Goal: Information Seeking & Learning: Learn about a topic

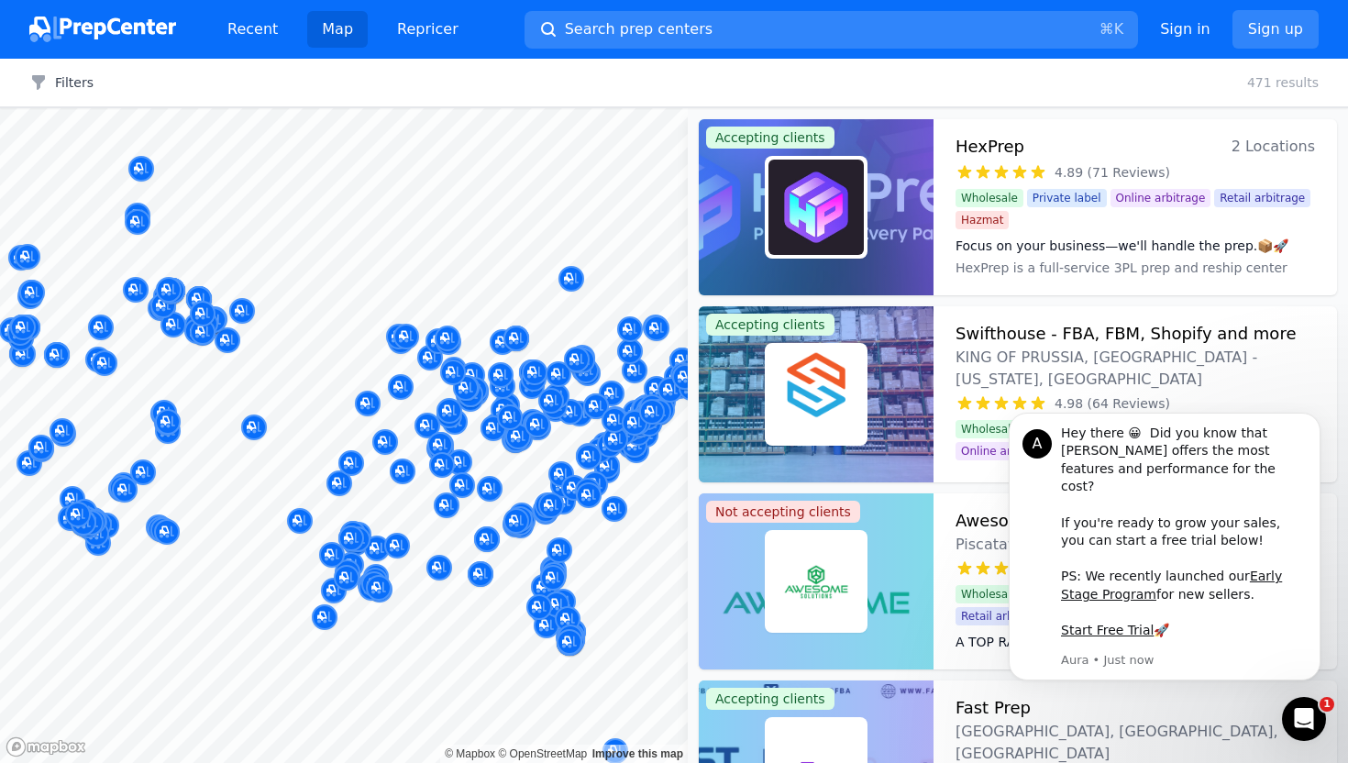
click at [666, 350] on div at bounding box center [535, 353] width 352 height 15
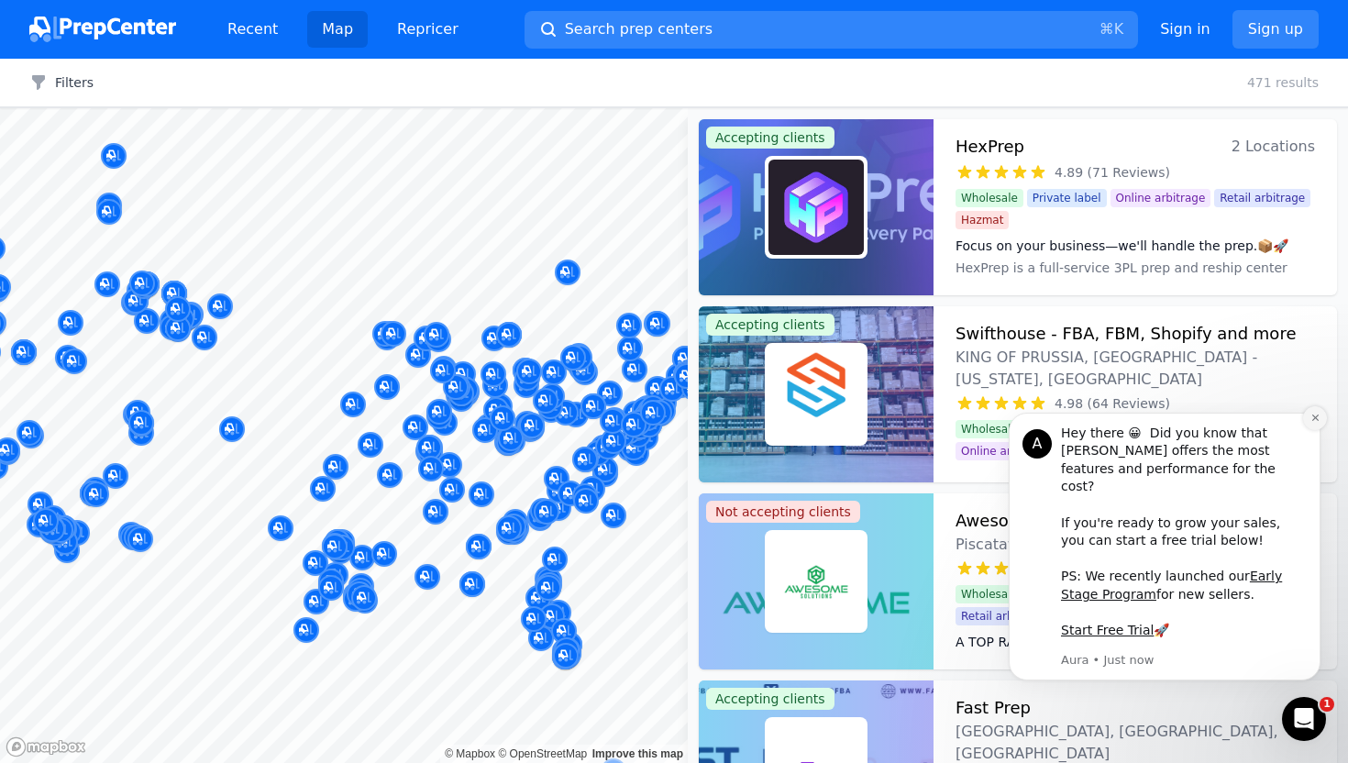
click at [1303, 430] on button "Dismiss notification" at bounding box center [1315, 418] width 24 height 24
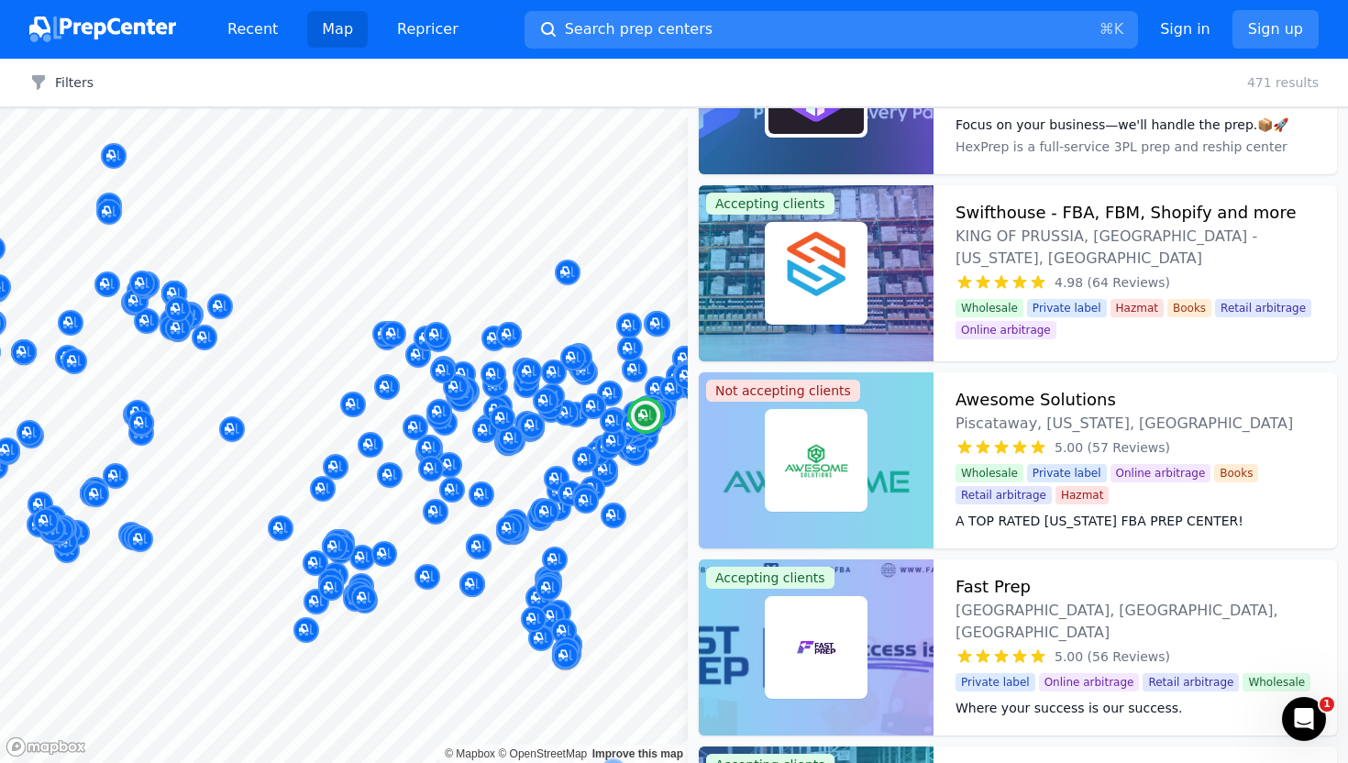
scroll to position [95, 0]
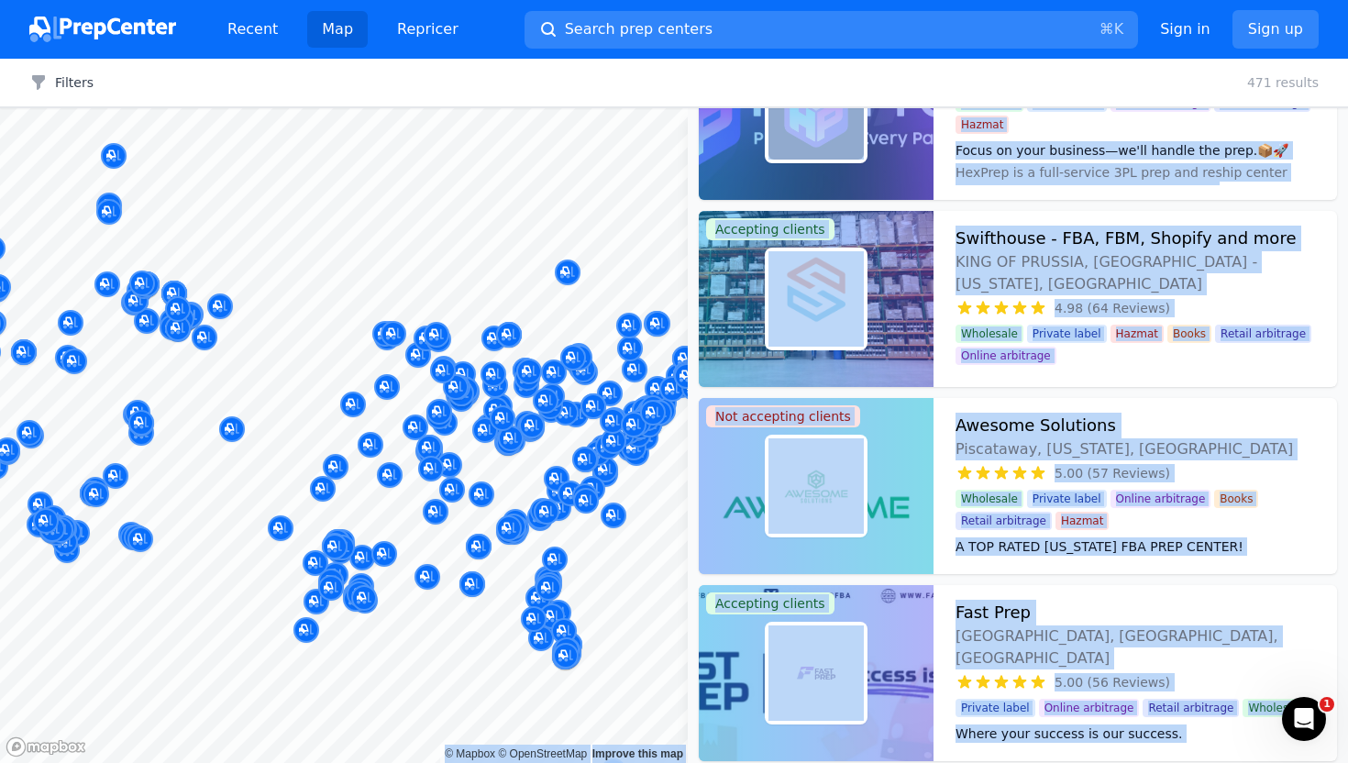
click at [675, 565] on body "Recent Map Repricer Search prep centers ⌘ K Open main menu Sign in Sign up Filt…" at bounding box center [674, 381] width 1348 height 763
click at [50, 84] on button "Filters" at bounding box center [61, 82] width 64 height 18
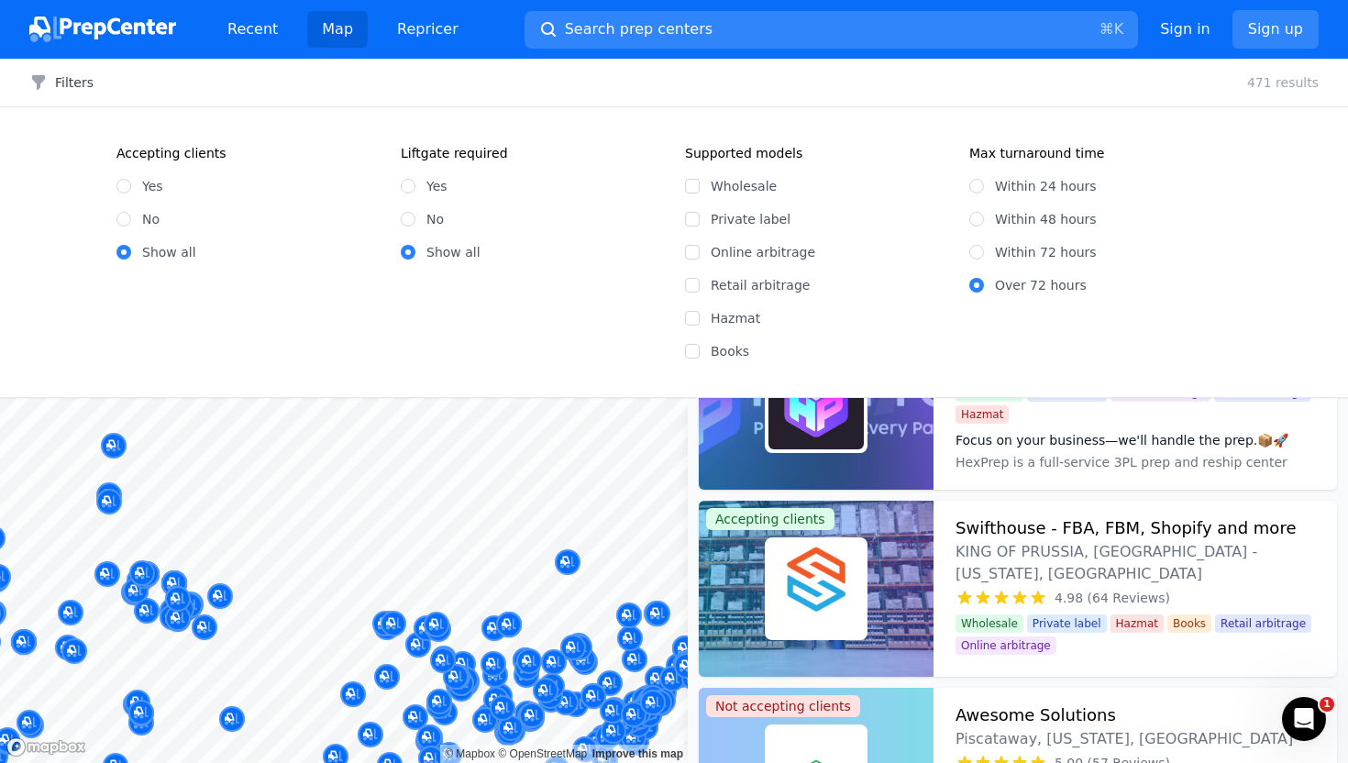
click at [145, 180] on label "Yes" at bounding box center [152, 186] width 21 height 18
click at [131, 180] on input "Yes" at bounding box center [123, 186] width 15 height 15
radio input "true"
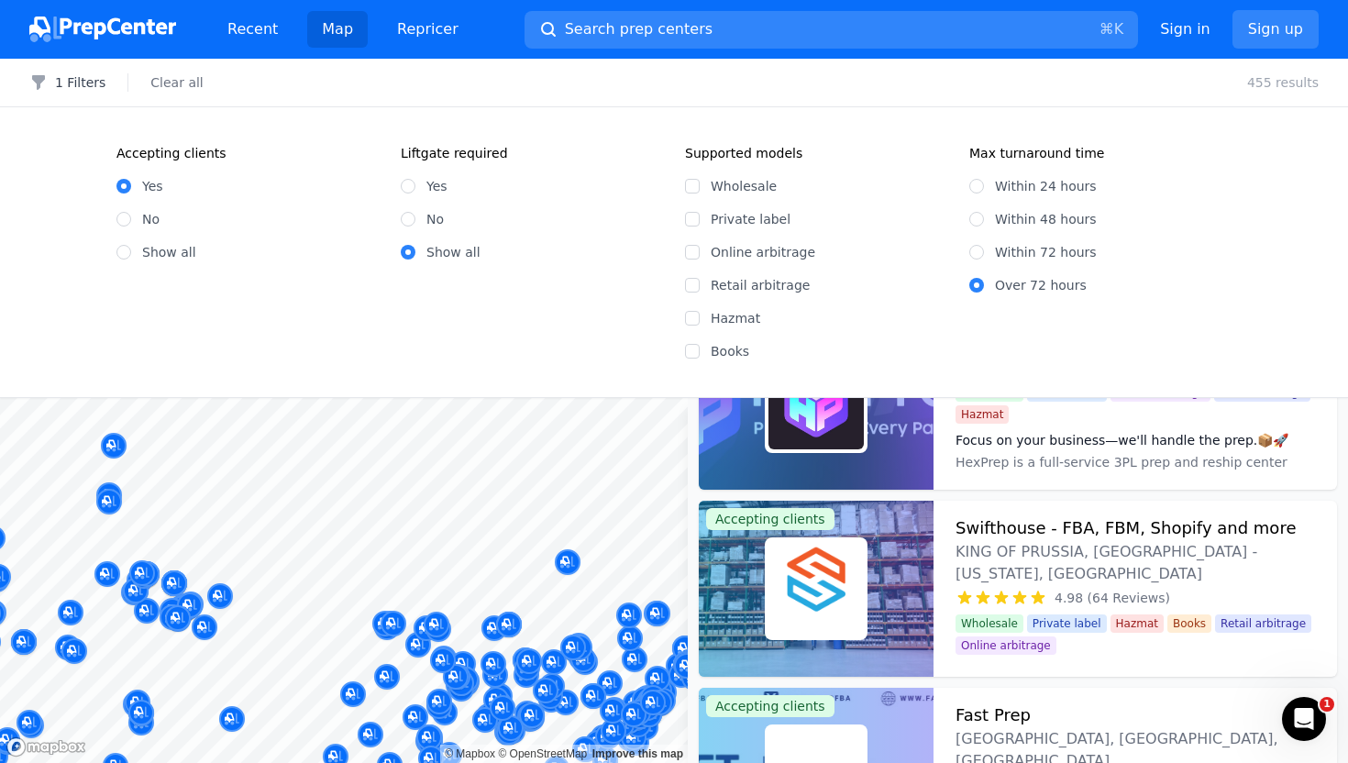
click at [737, 182] on label "Wholesale" at bounding box center [829, 186] width 237 height 18
click at [700, 182] on input "Wholesale" at bounding box center [692, 186] width 15 height 15
checkbox input "true"
click at [978, 213] on input "Within 48 hours" at bounding box center [976, 219] width 15 height 15
radio input "true"
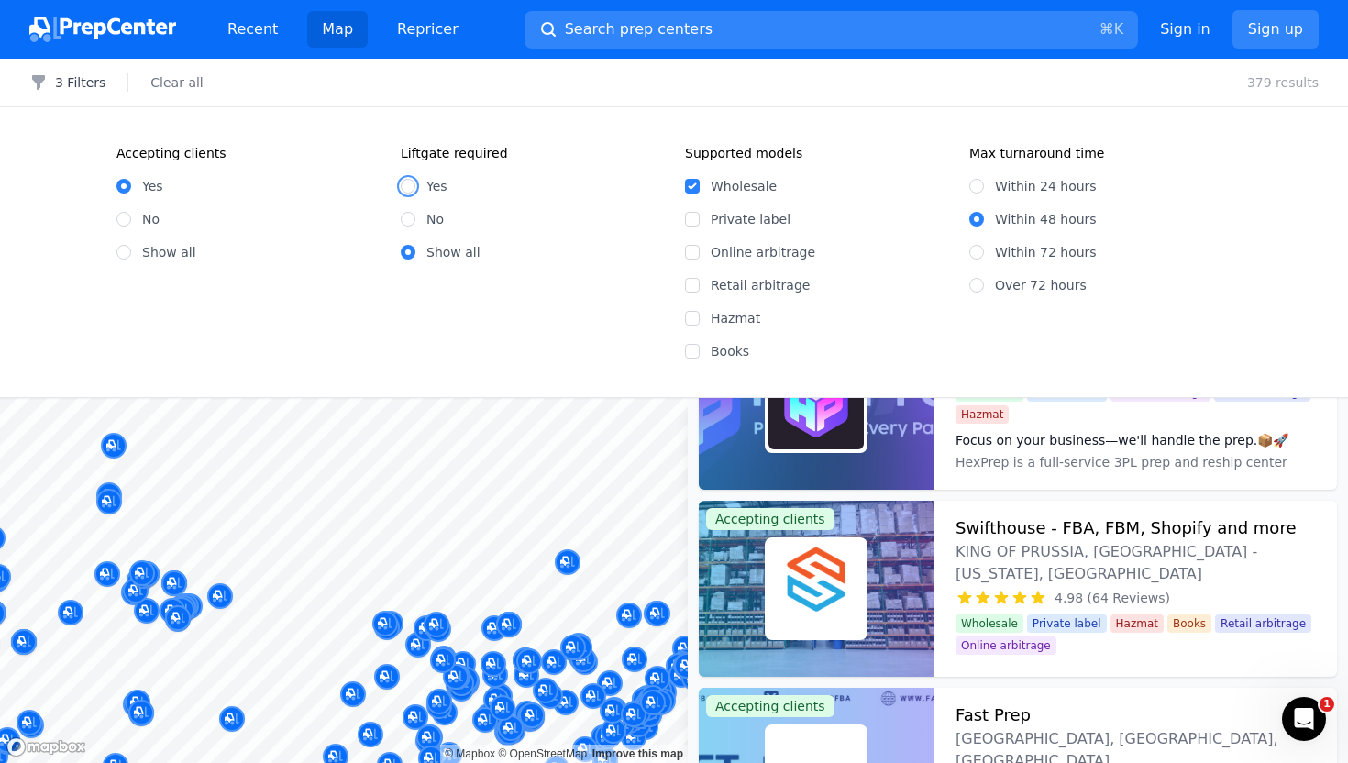
click at [414, 188] on input "Yes" at bounding box center [408, 186] width 15 height 15
radio input "true"
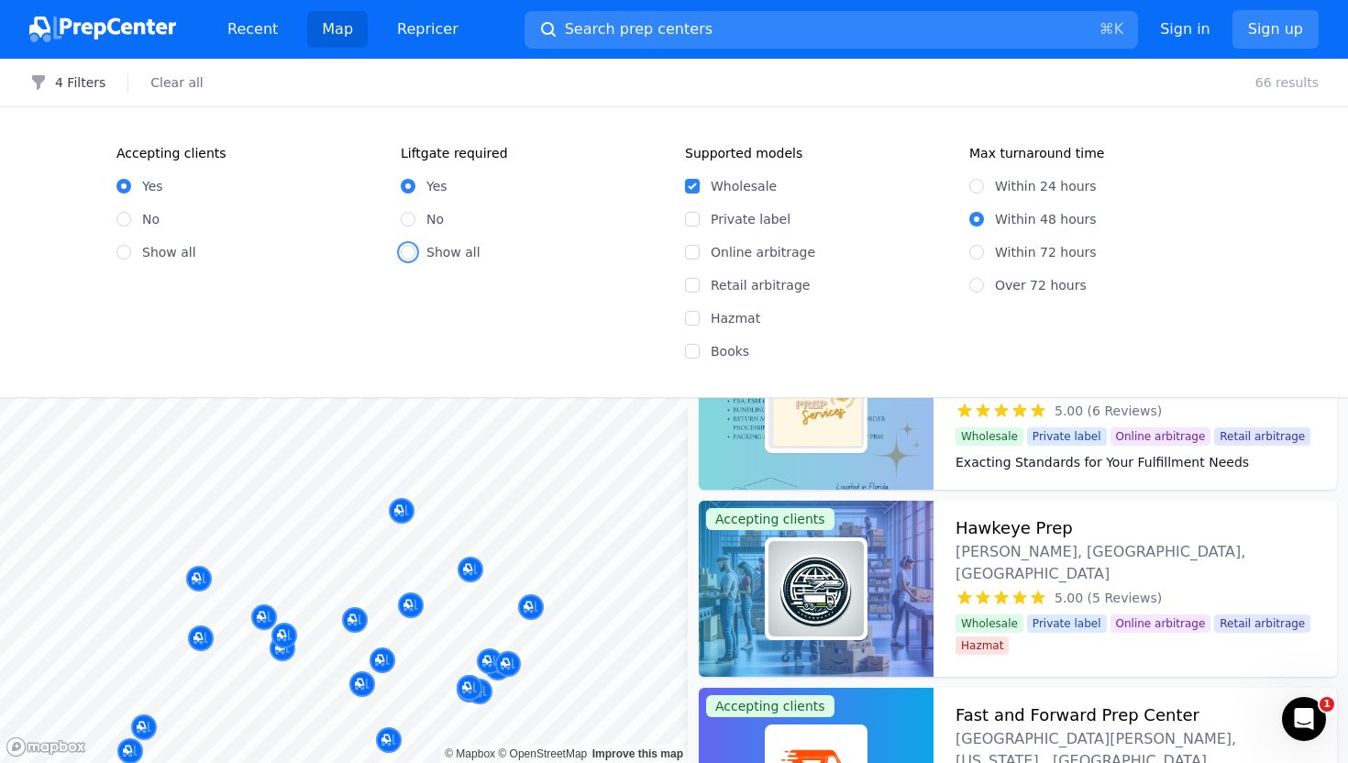
click at [411, 251] on input "Show all" at bounding box center [408, 252] width 15 height 15
radio input "true"
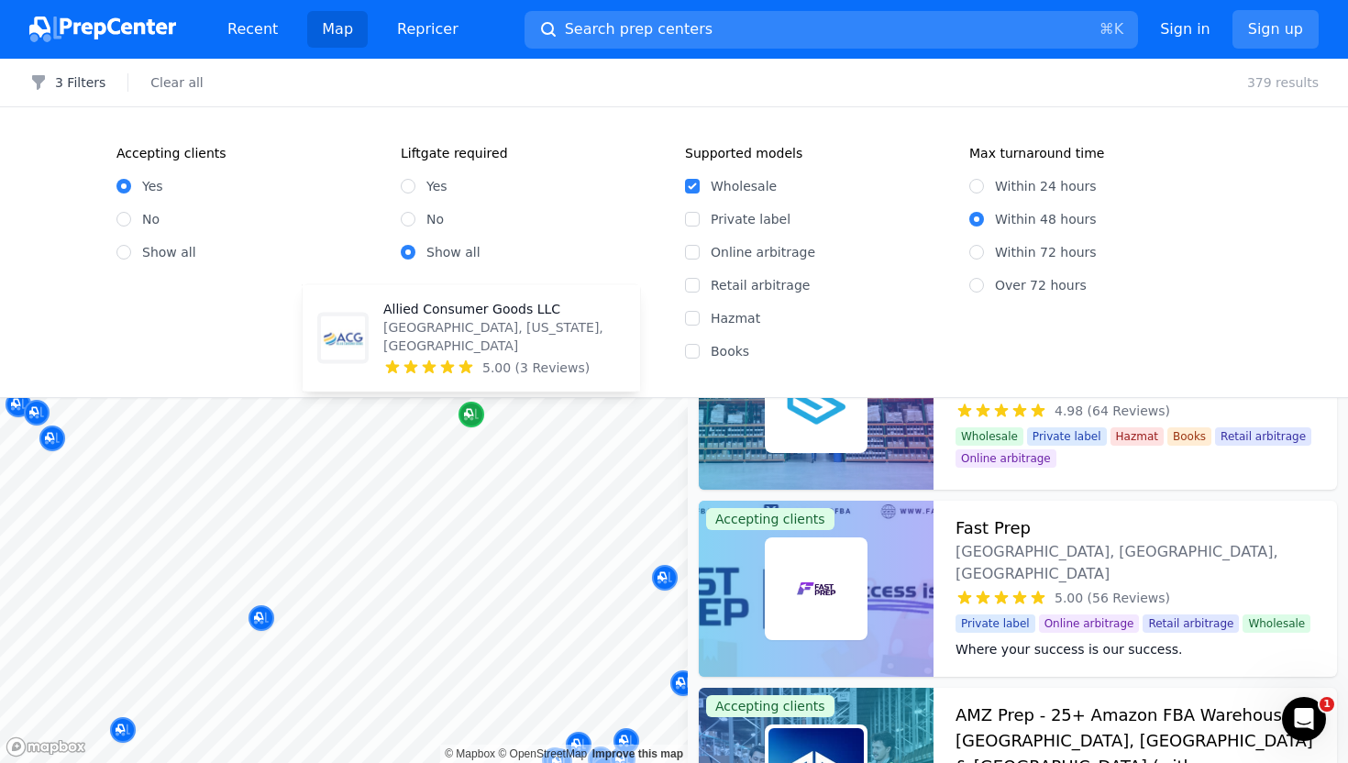
click at [468, 425] on div "Map marker" at bounding box center [472, 415] width 26 height 26
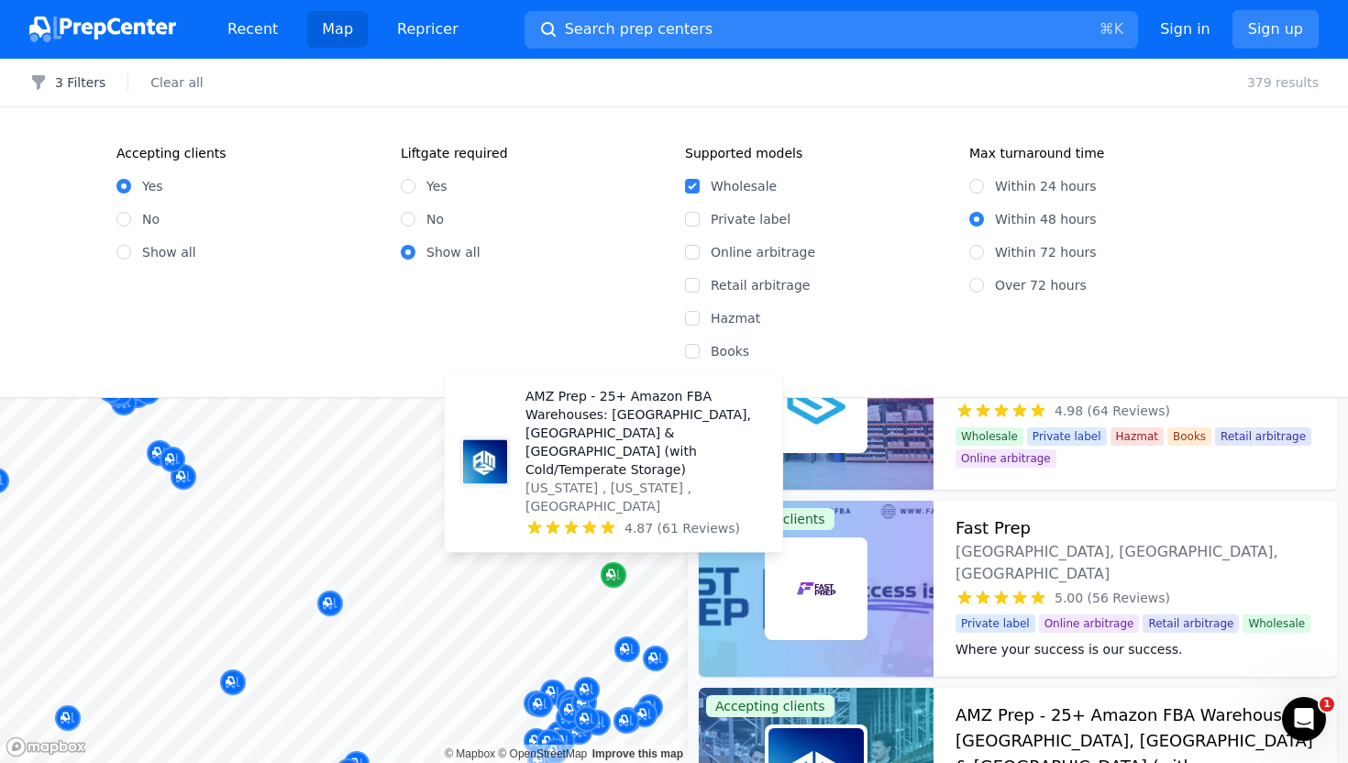
click at [612, 576] on icon "Map marker" at bounding box center [610, 573] width 9 height 9
click at [611, 581] on icon "Map marker" at bounding box center [613, 575] width 15 height 18
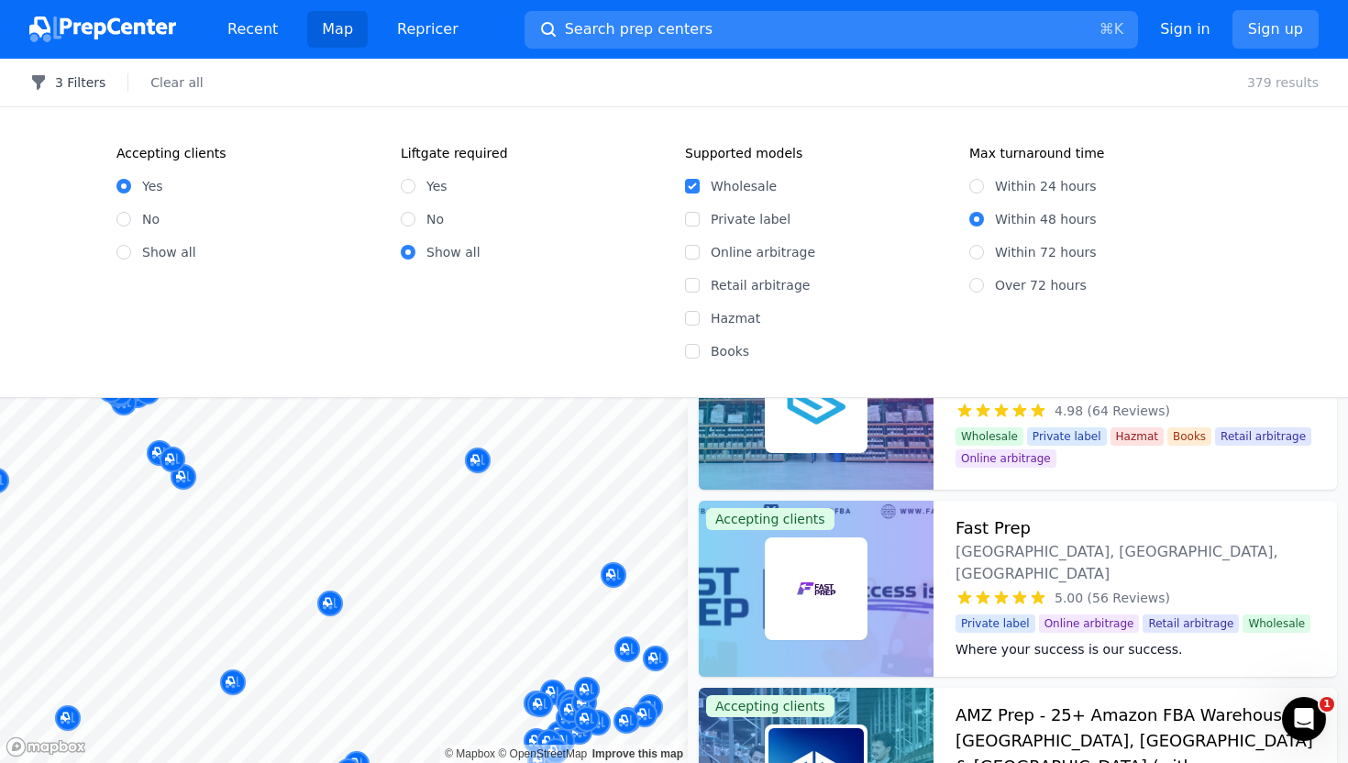
click at [71, 83] on button "3 Filters" at bounding box center [67, 82] width 76 height 18
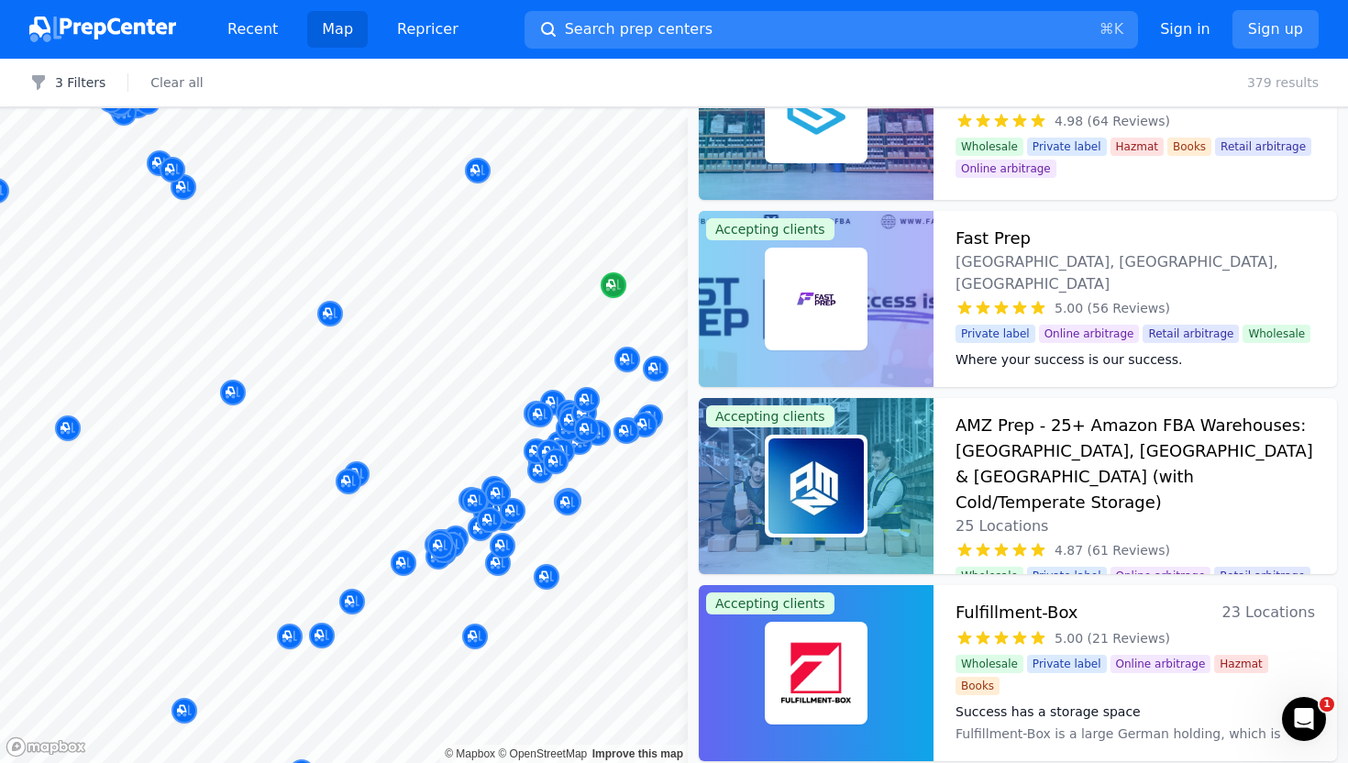
click at [619, 288] on icon "Map marker" at bounding box center [613, 286] width 15 height 12
click at [612, 284] on icon "Map marker" at bounding box center [613, 285] width 15 height 18
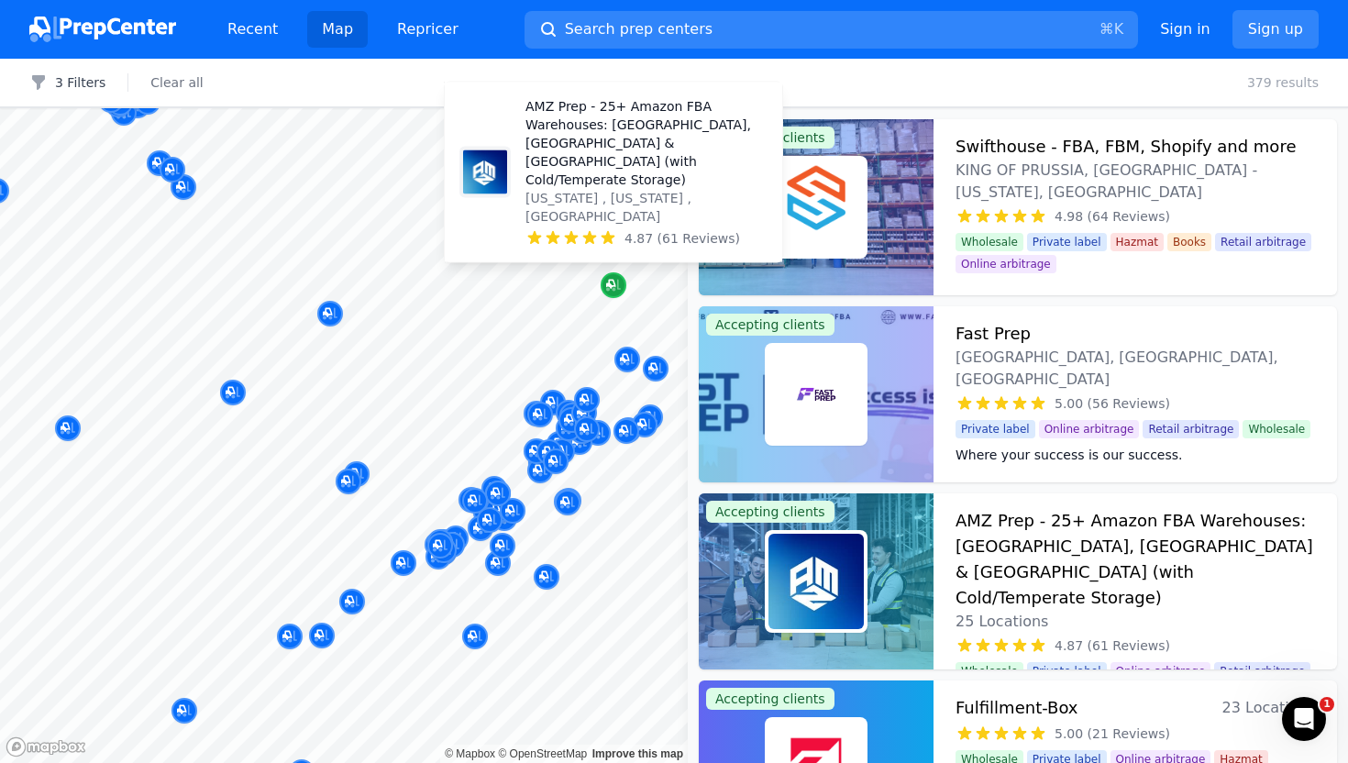
click at [615, 279] on icon "Map marker" at bounding box center [613, 285] width 15 height 18
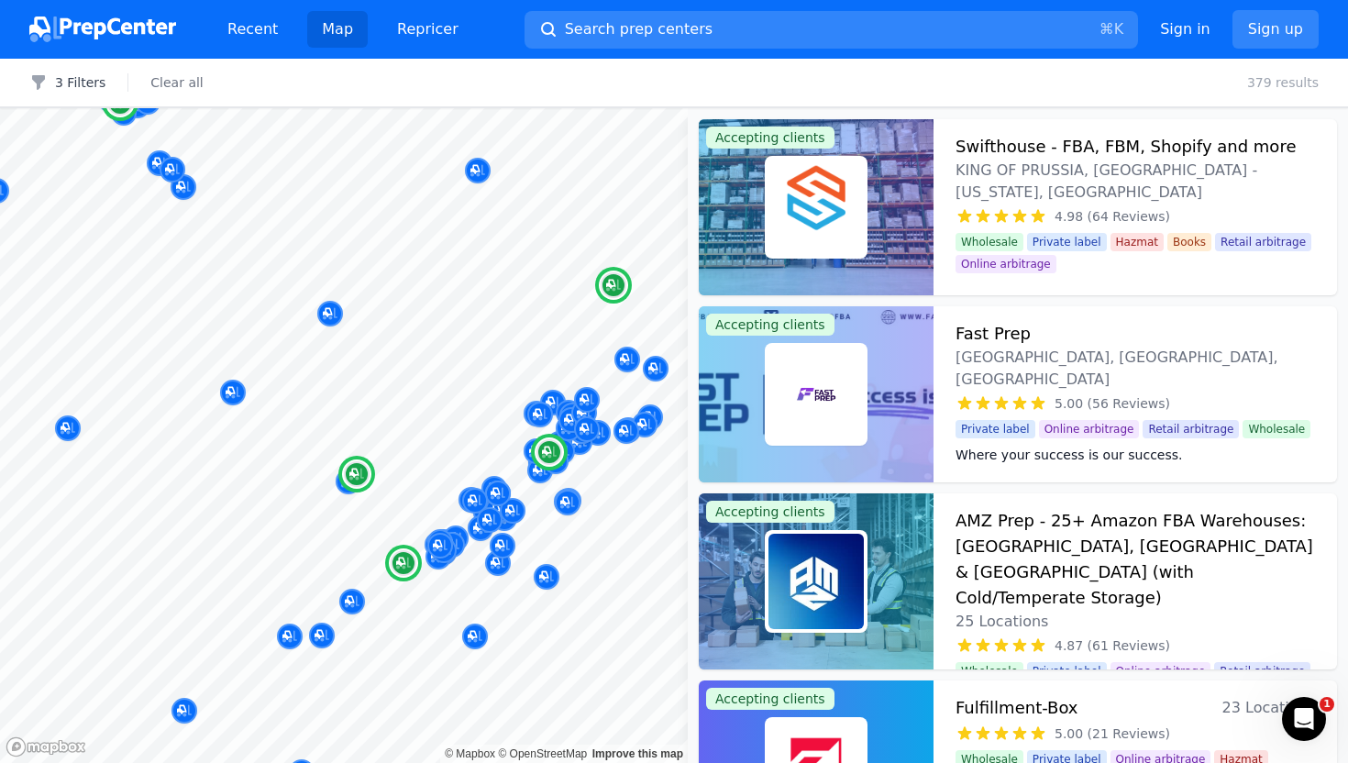
click at [841, 569] on img at bounding box center [815, 581] width 95 height 95
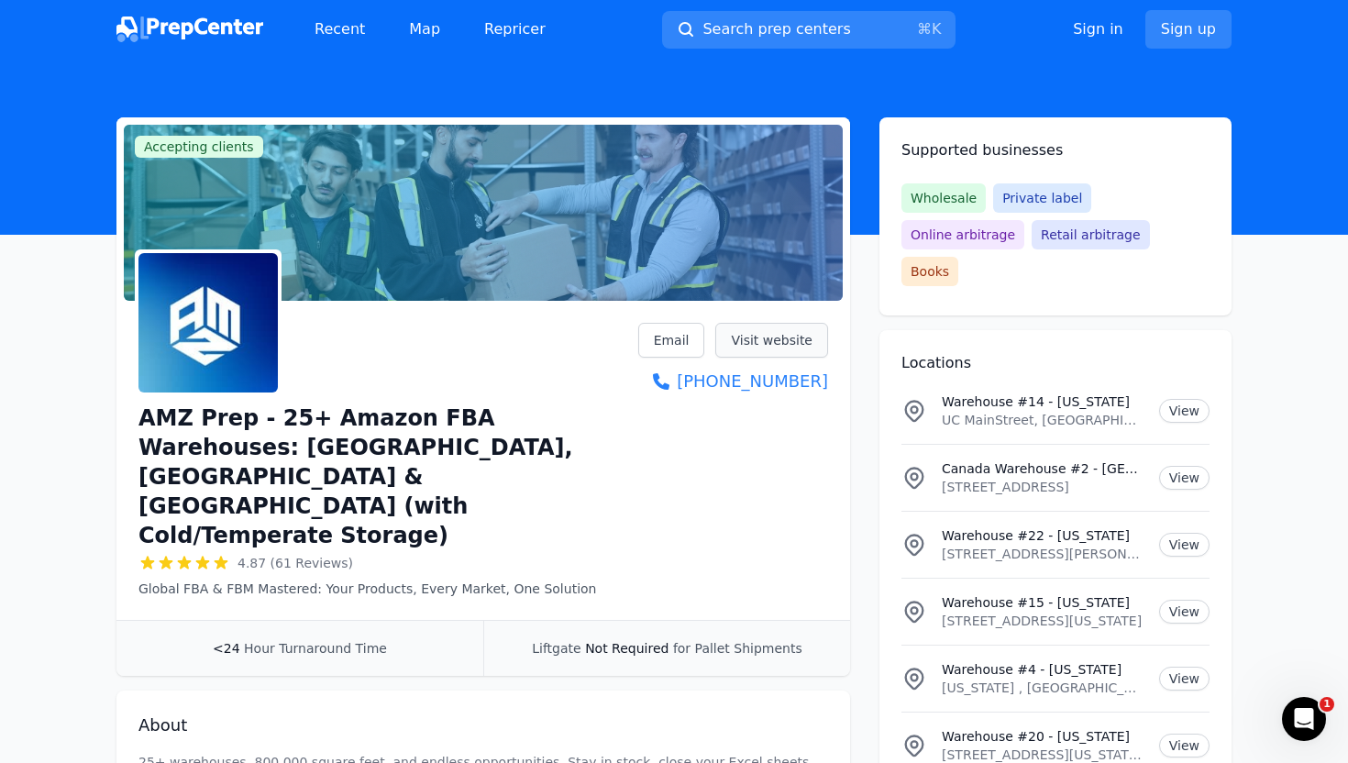
click at [743, 335] on link "Visit website" at bounding box center [771, 340] width 113 height 35
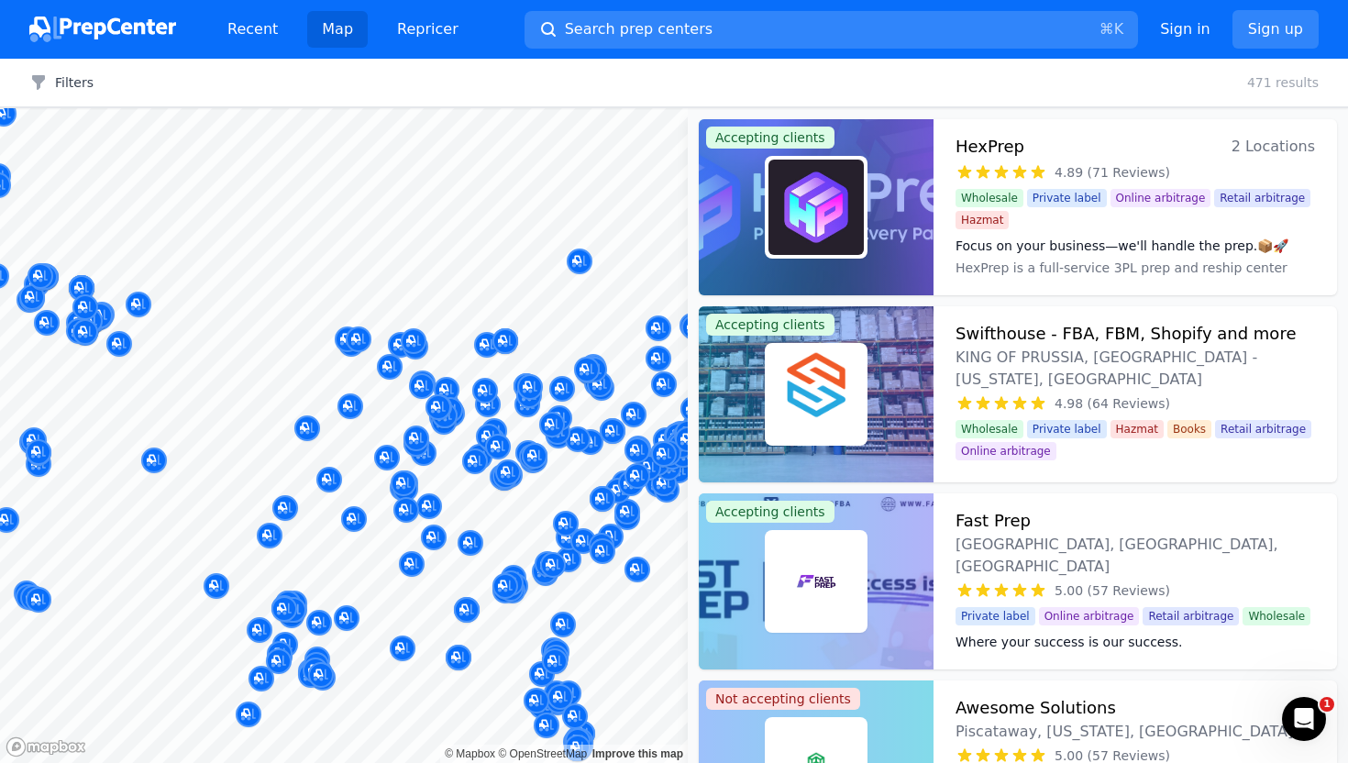
drag, startPoint x: 613, startPoint y: 357, endPoint x: 344, endPoint y: 368, distance: 269.8
click at [344, 368] on body "Recent Map Repricer Search prep centers ⌘ K Open main menu Sign in Sign up Filt…" at bounding box center [674, 381] width 1348 height 763
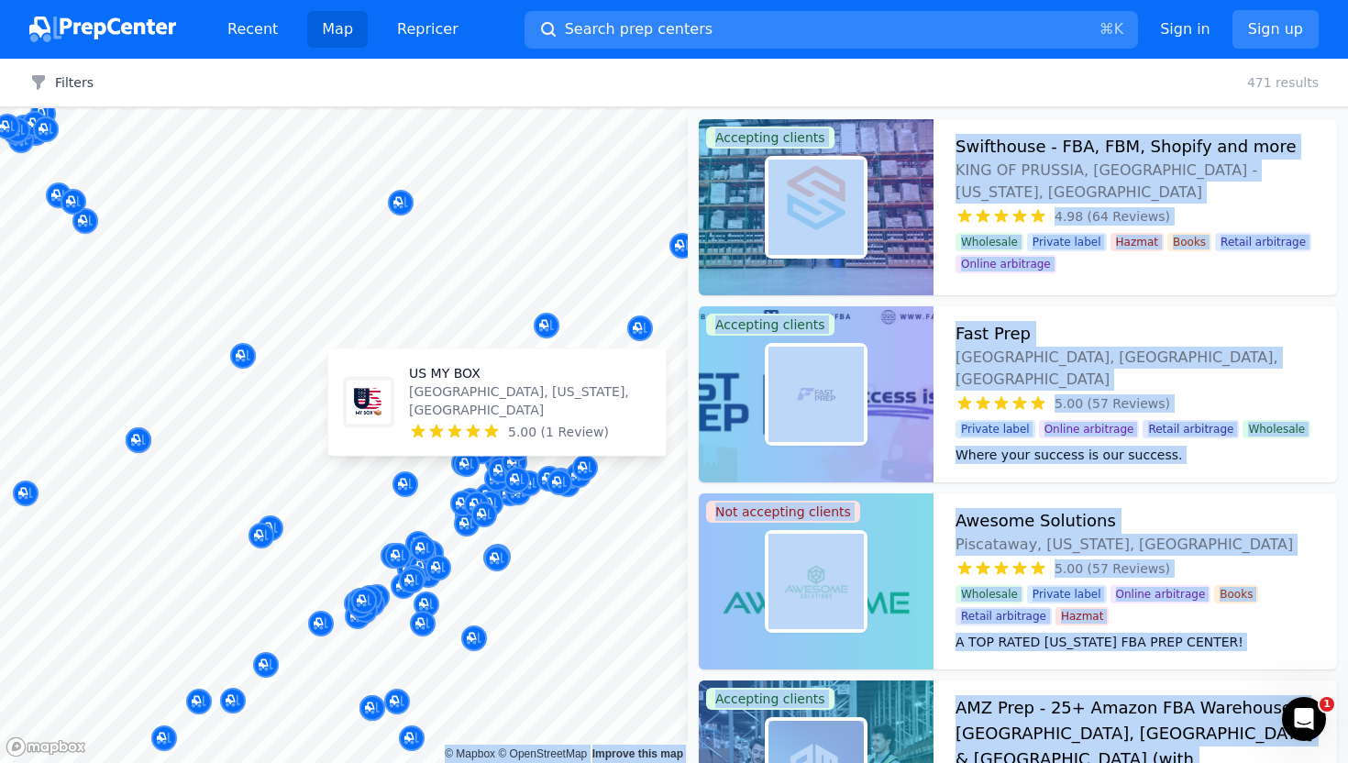
click at [446, 427] on icon at bounding box center [455, 432] width 18 height 18
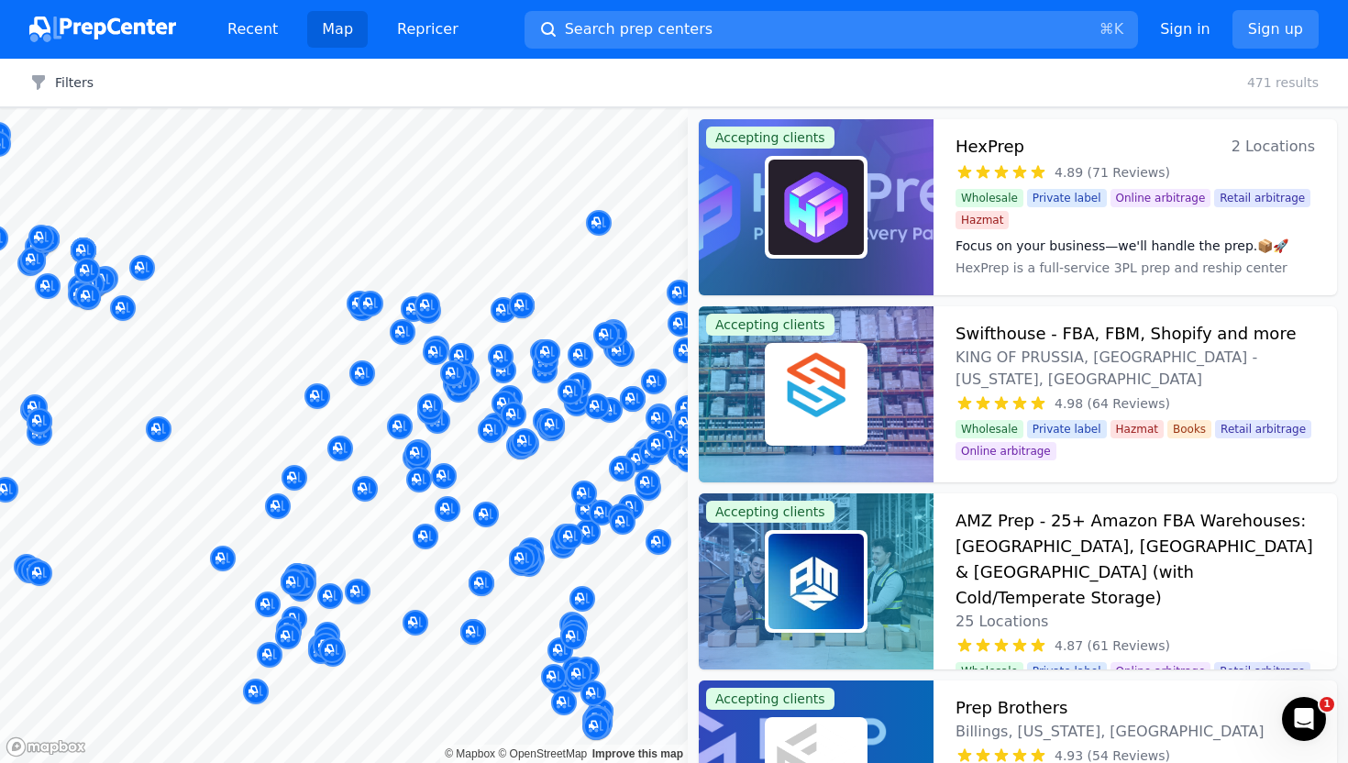
click at [958, 78] on div "Filters Clear all 471 results" at bounding box center [674, 83] width 1348 height 49
click at [892, 343] on div at bounding box center [816, 394] width 235 height 176
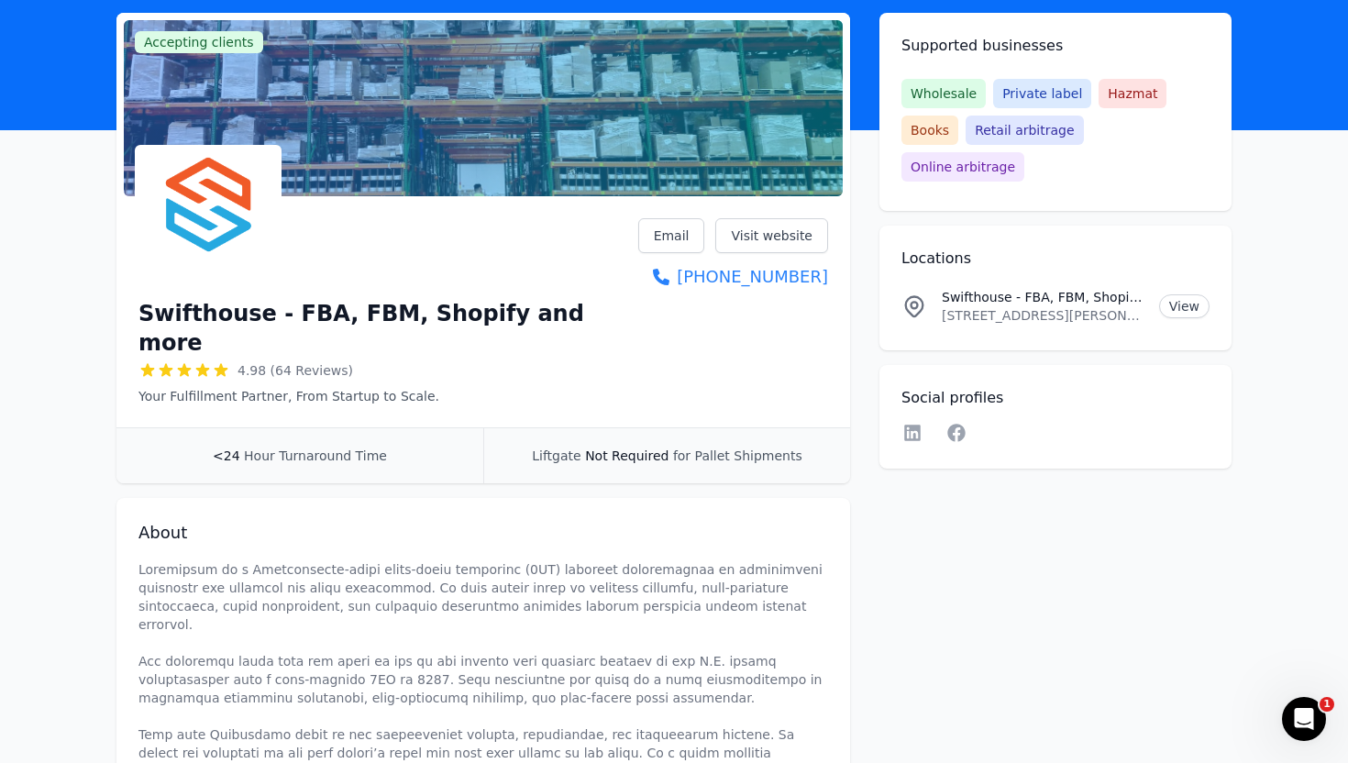
scroll to position [107, 0]
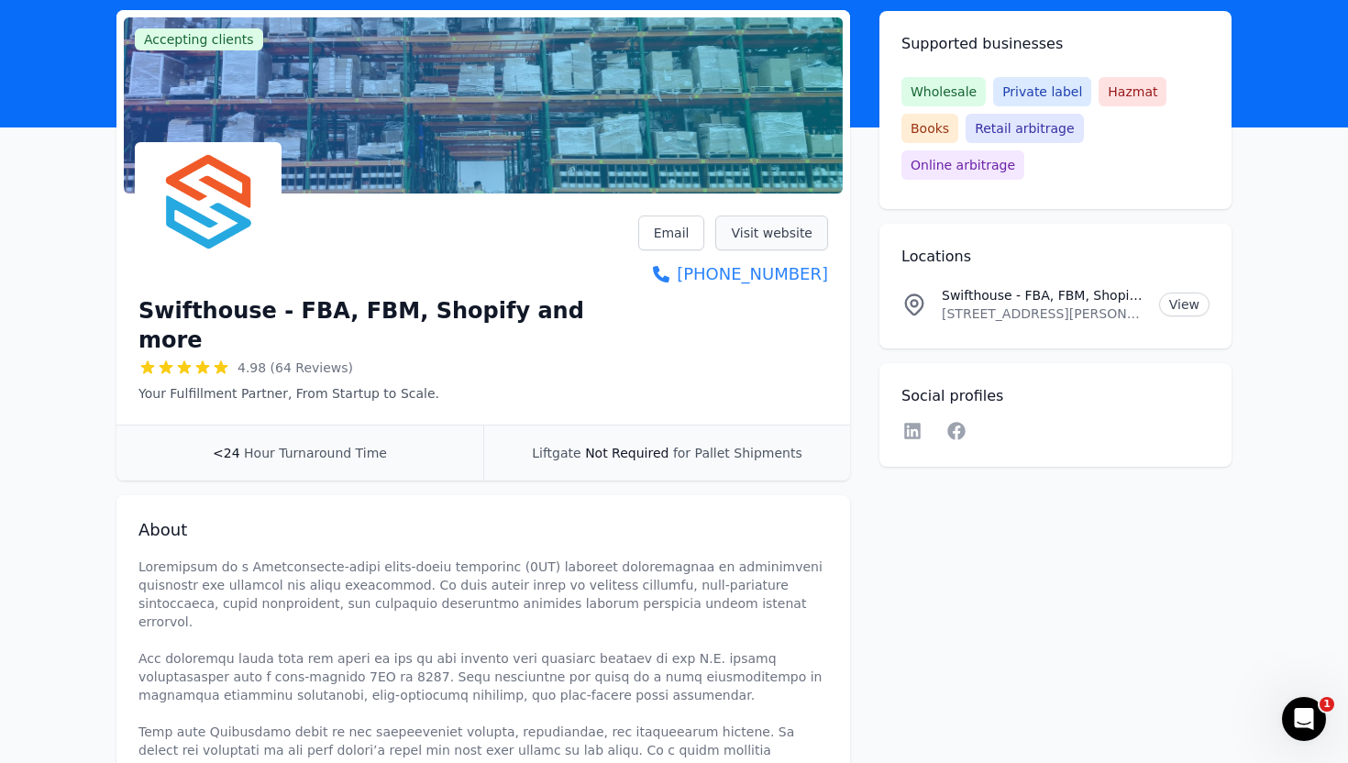
click at [751, 224] on link "Visit website" at bounding box center [771, 232] width 113 height 35
